Goal: Book appointment/travel/reservation

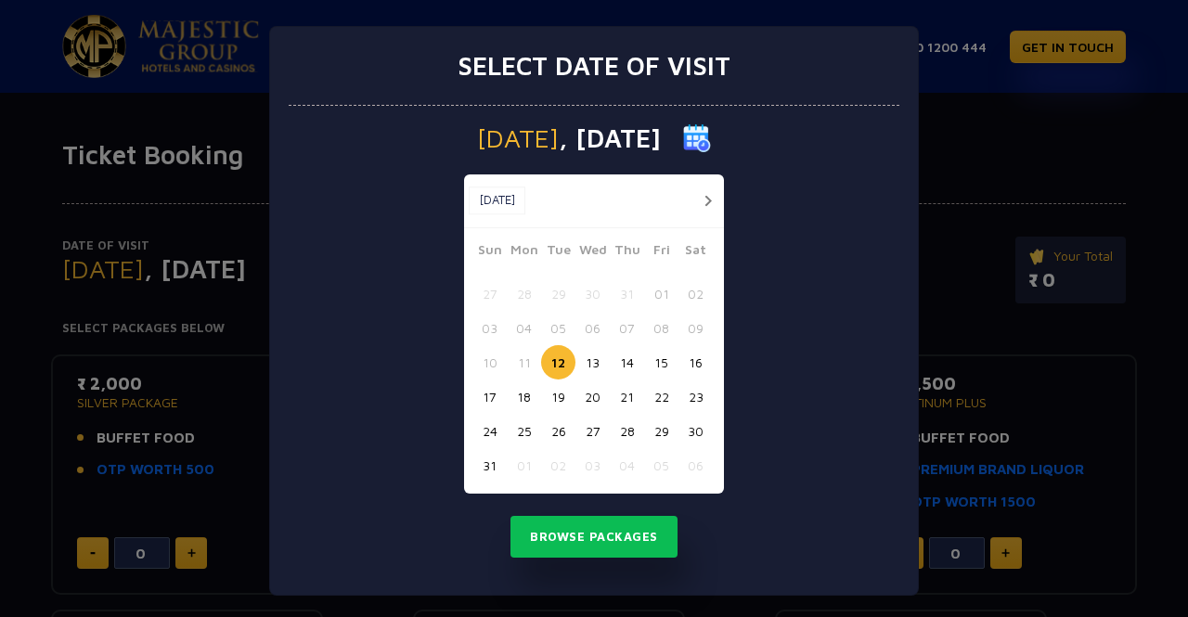
click at [619, 398] on button "21" at bounding box center [627, 397] width 34 height 34
click at [590, 535] on button "Browse Packages" at bounding box center [593, 537] width 167 height 43
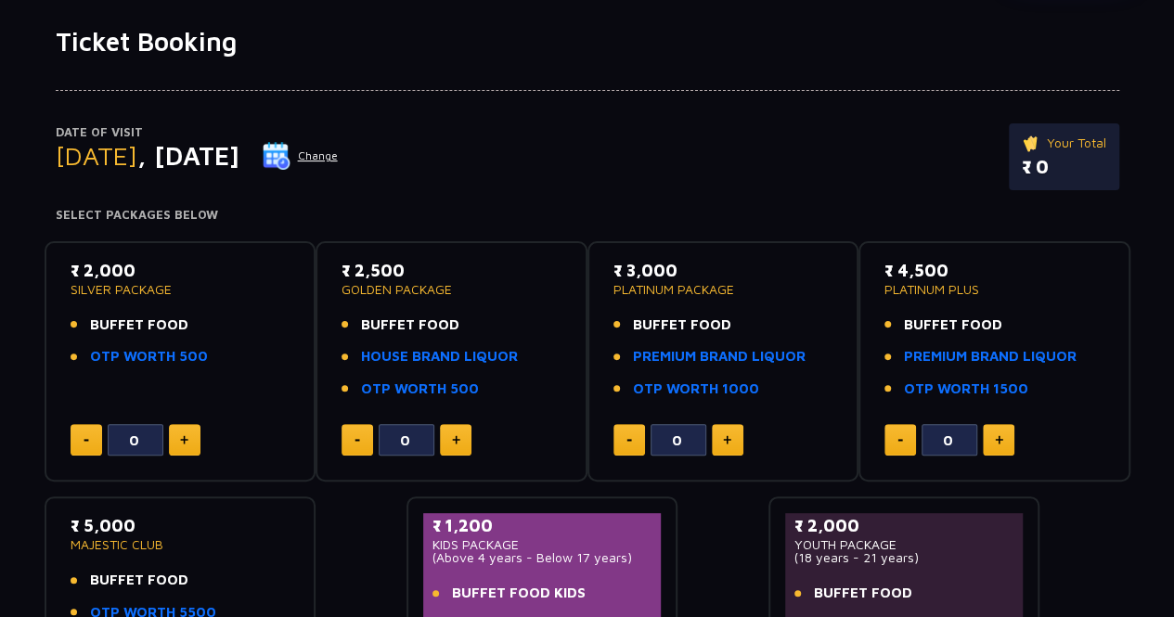
scroll to position [113, 0]
click at [184, 443] on img at bounding box center [184, 439] width 8 height 9
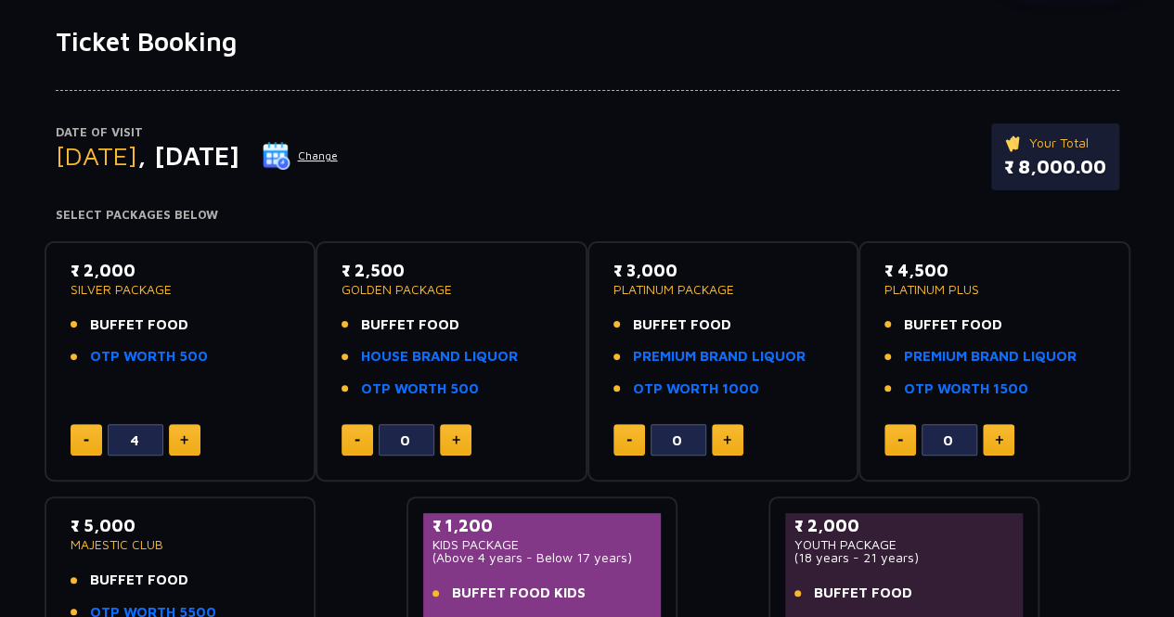
click at [184, 443] on img at bounding box center [184, 439] width 8 height 9
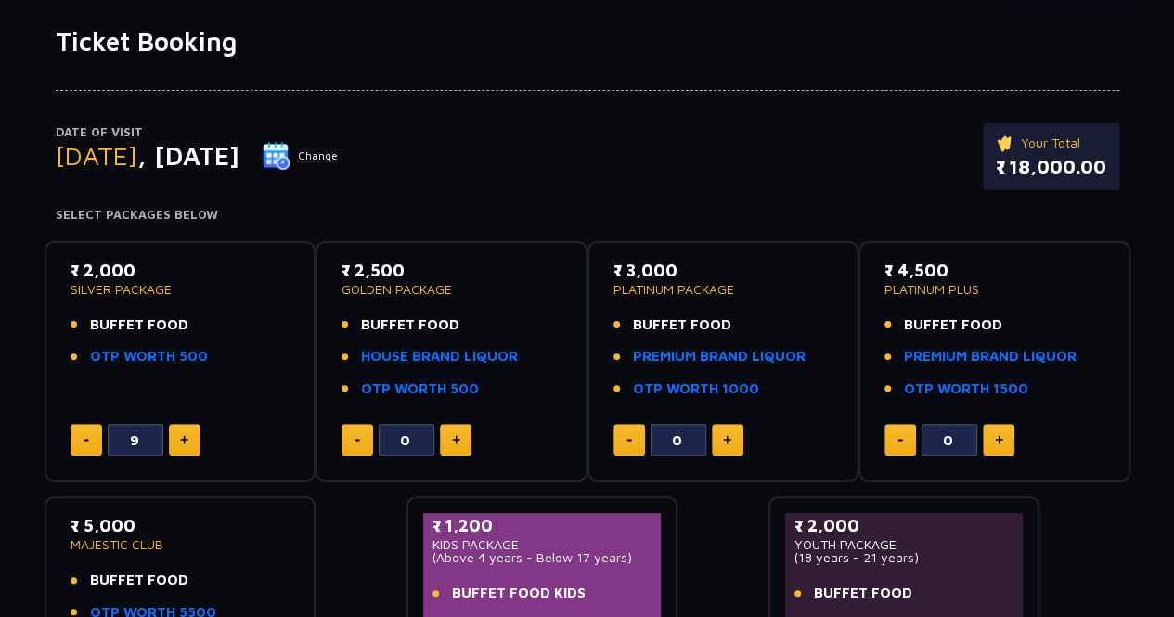
click at [184, 443] on img at bounding box center [184, 439] width 8 height 9
click at [89, 439] on button at bounding box center [87, 440] width 32 height 32
type input "10"
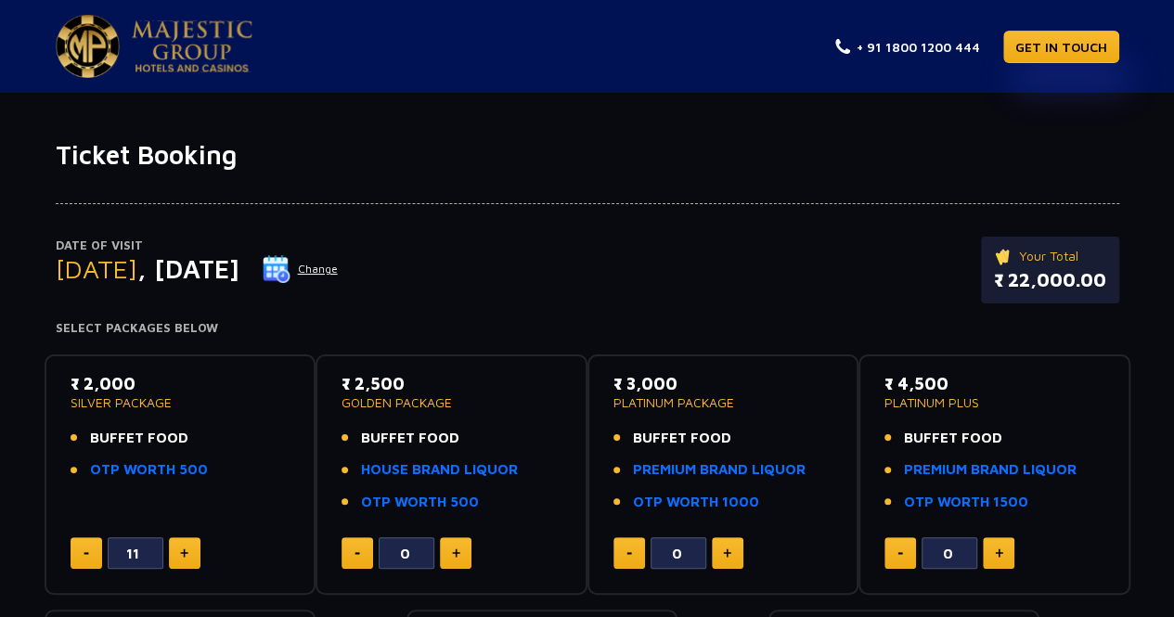
click at [339, 268] on button "Change" at bounding box center [300, 269] width 77 height 30
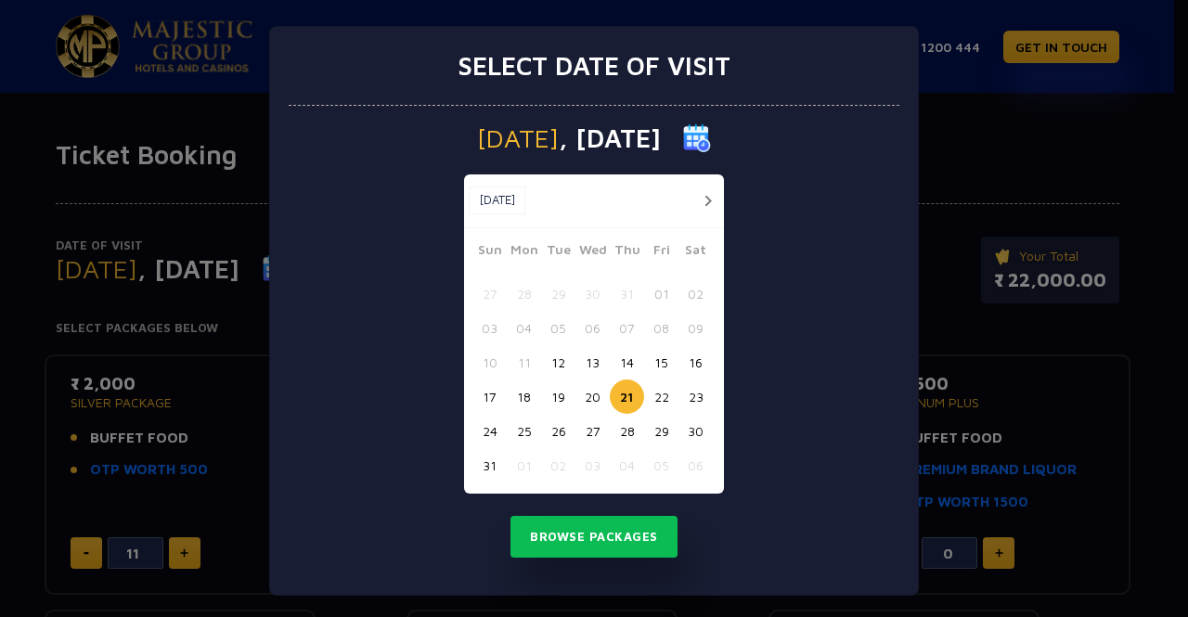
click at [646, 400] on button "22" at bounding box center [661, 397] width 34 height 34
click at [597, 538] on button "Browse Packages" at bounding box center [593, 537] width 167 height 43
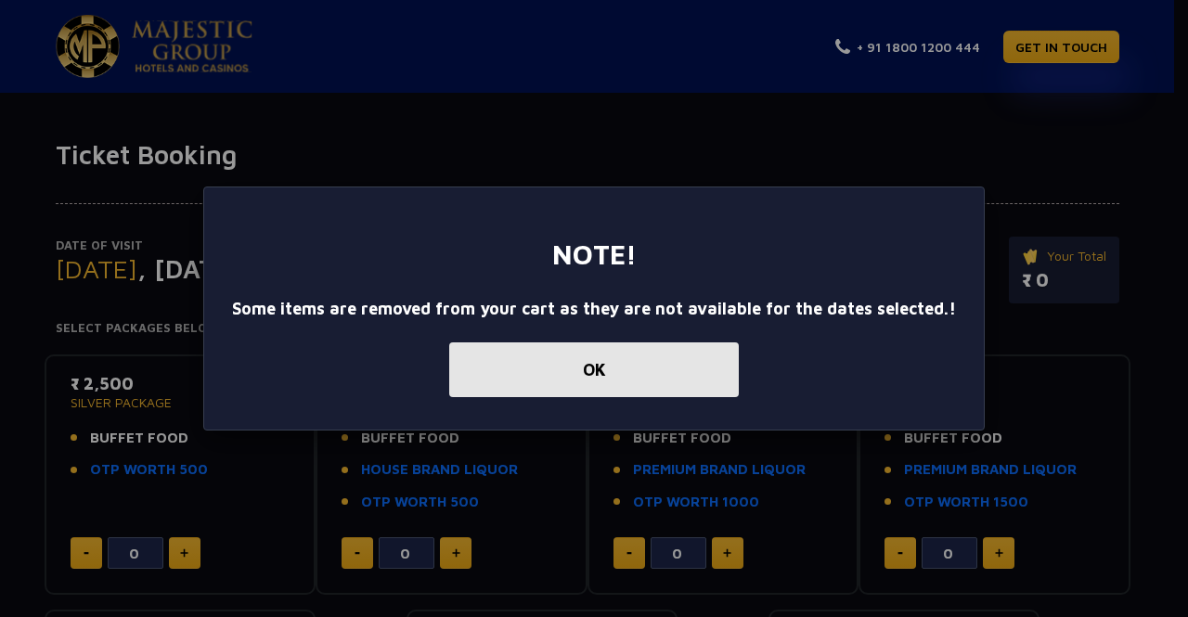
click at [549, 378] on button "OK" at bounding box center [594, 369] width 290 height 55
